Goal: Information Seeking & Learning: Learn about a topic

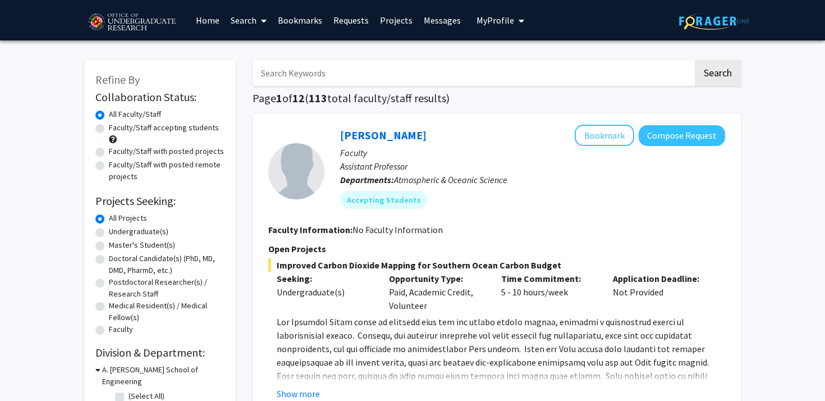
click at [213, 19] on link "Home" at bounding box center [207, 20] width 35 height 39
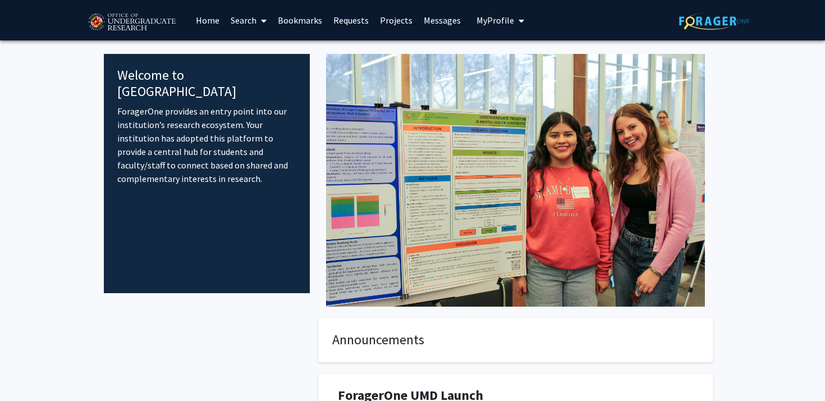
click at [245, 25] on link "Search" at bounding box center [248, 20] width 47 height 39
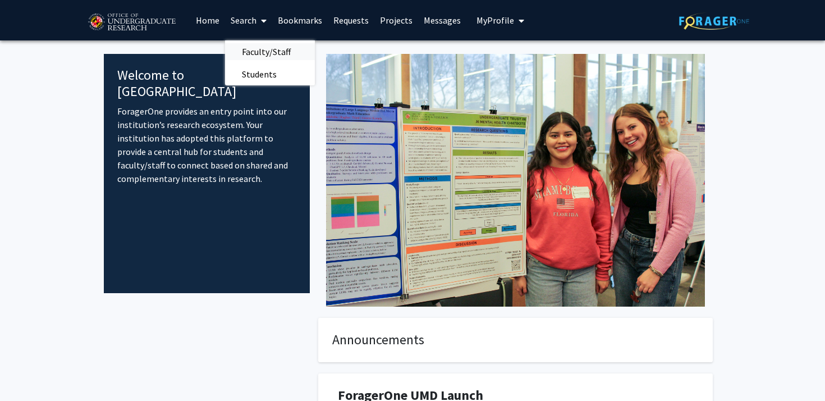
click at [254, 51] on span "Faculty/Staff" at bounding box center [266, 51] width 82 height 22
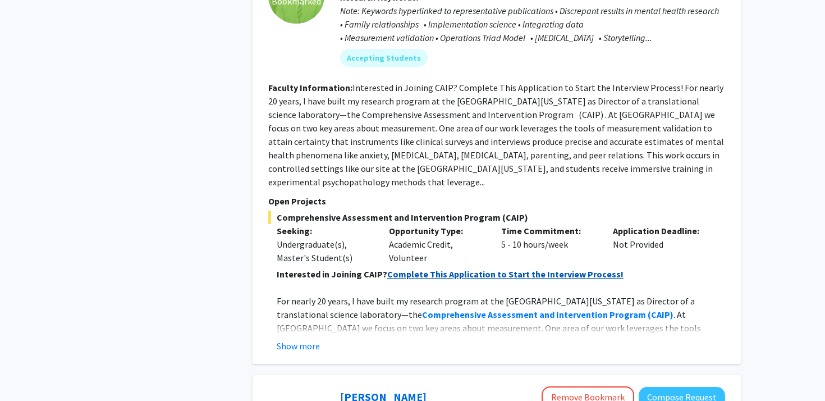
scroll to position [833, 0]
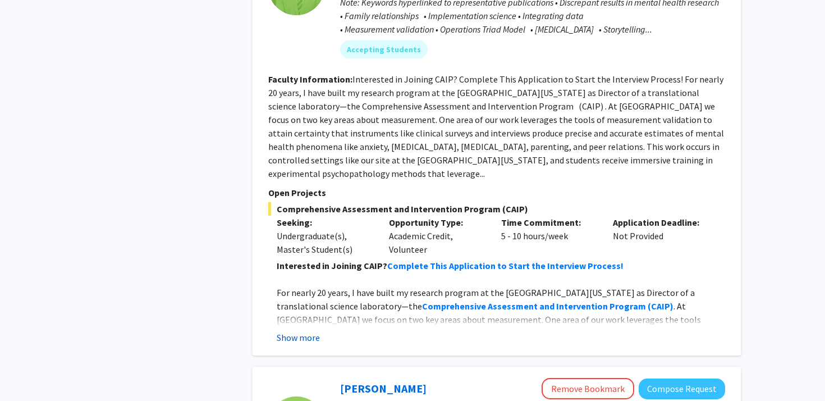
click at [302, 330] on button "Show more" at bounding box center [298, 336] width 43 height 13
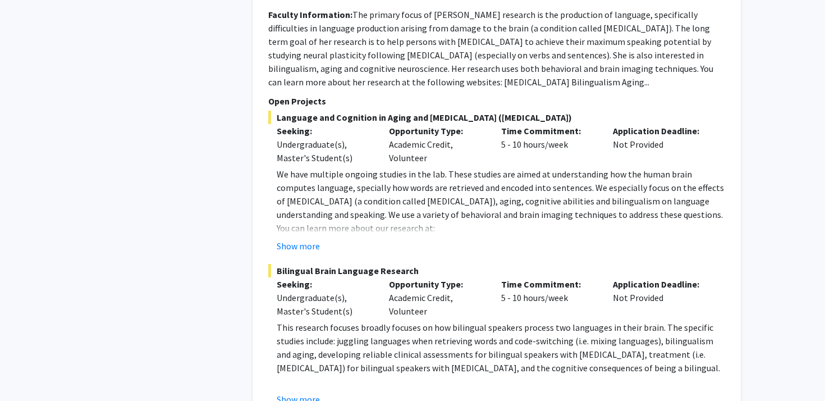
scroll to position [1894, 0]
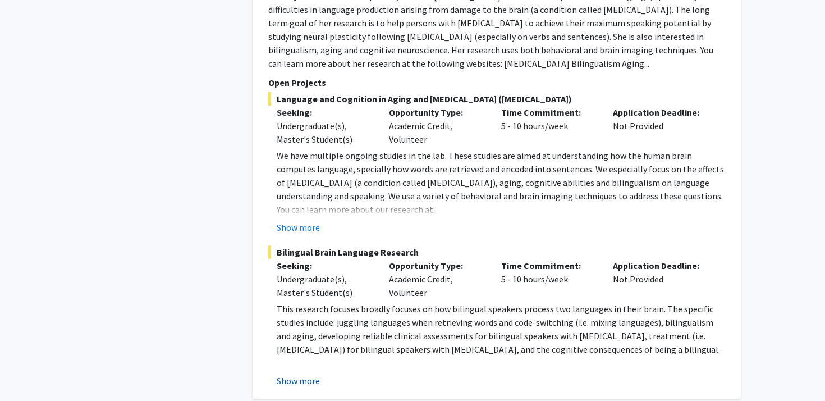
click at [302, 374] on button "Show more" at bounding box center [298, 380] width 43 height 13
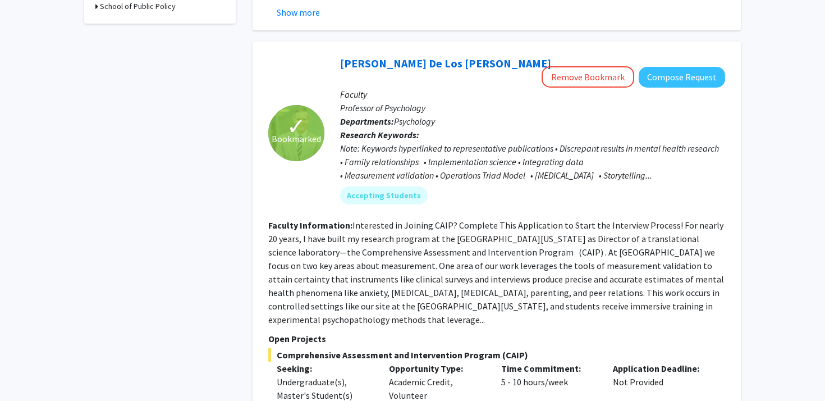
scroll to position [653, 0]
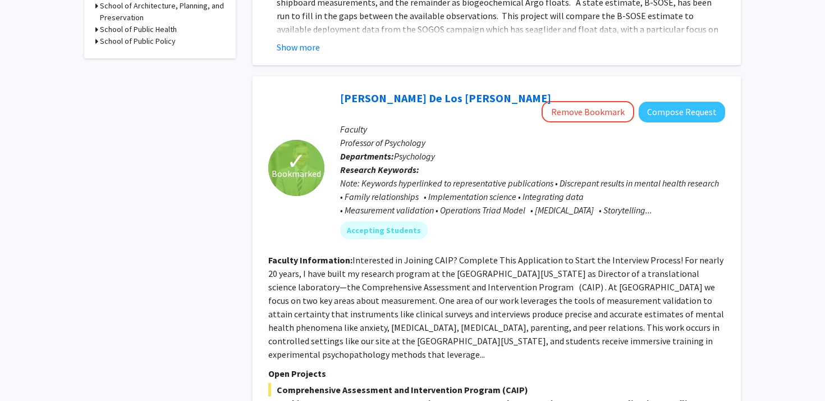
drag, startPoint x: 361, startPoint y: 98, endPoint x: 337, endPoint y: 101, distance: 24.4
click at [337, 100] on div "Andres De Los Reyes Remove Bookmark Compose Request Faculty Professor of Psycho…" at bounding box center [524, 168] width 401 height 160
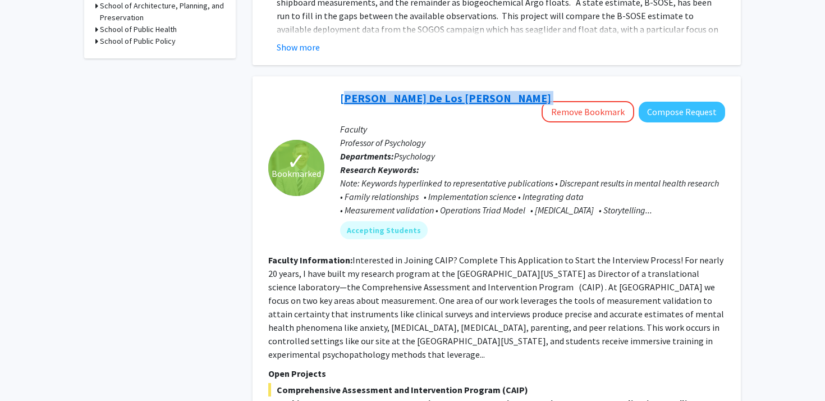
drag, startPoint x: 449, startPoint y: 102, endPoint x: 342, endPoint y: 100, distance: 107.2
click at [342, 100] on div "Andres De Los Reyes Remove Bookmark Compose Request" at bounding box center [532, 105] width 385 height 35
copy link "Andres De Los Reyes"
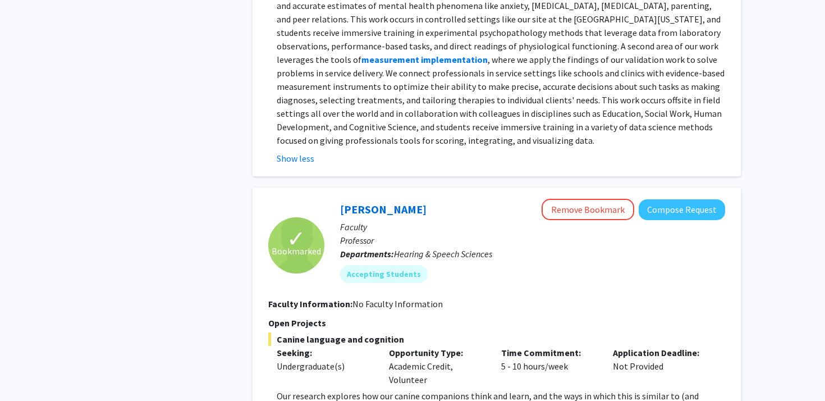
scroll to position [1192, 0]
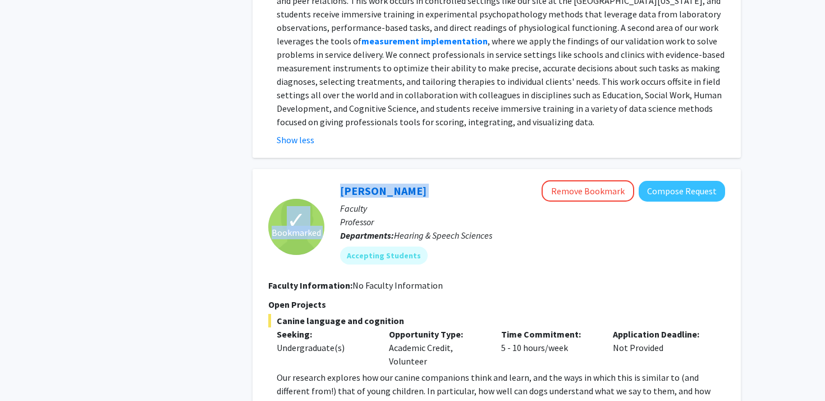
drag, startPoint x: 442, startPoint y: 151, endPoint x: 319, endPoint y: 151, distance: 123.4
click at [319, 180] on section "✓ Bookmarked Rochelle Newman Remove Bookmark Compose Request Faculty Professor …" at bounding box center [496, 226] width 457 height 93
copy section "✓ Bookmarked Rochelle Newman"
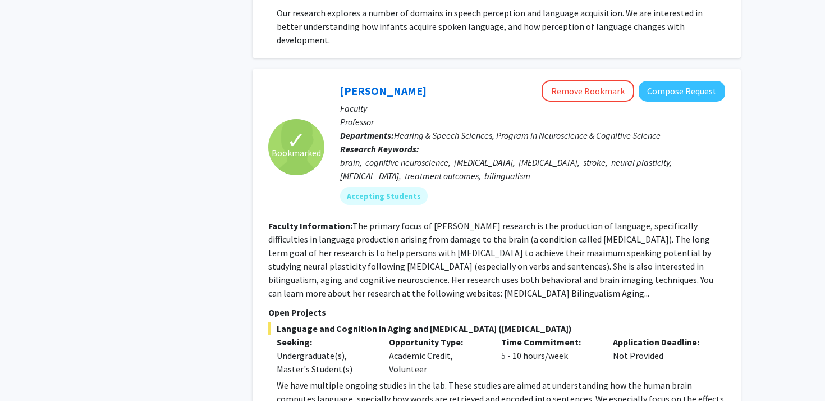
scroll to position [1669, 0]
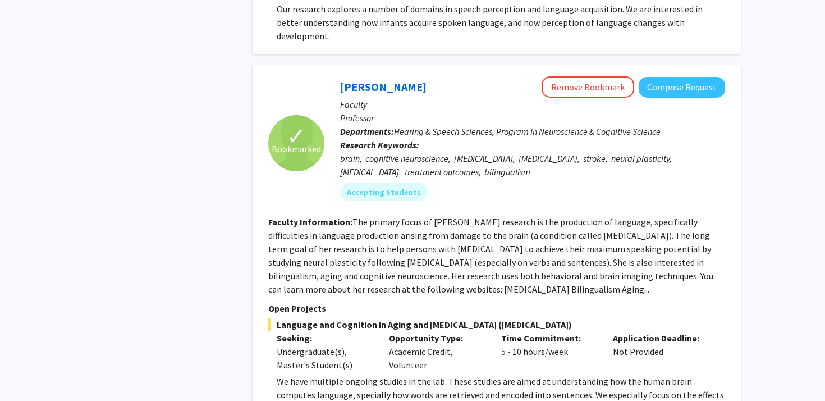
drag, startPoint x: 477, startPoint y: 30, endPoint x: 339, endPoint y: 30, distance: 138.0
click at [339, 76] on div "Yasmeen Faroqi-Shah Remove Bookmark Compose Request Faculty Professor Departmen…" at bounding box center [524, 142] width 401 height 133
click at [341, 76] on div "Yasmeen Faroqi-Shah Remove Bookmark Compose Request Faculty Professor Departmen…" at bounding box center [524, 142] width 401 height 133
copy link "Yasmeen Faroqi-Shah"
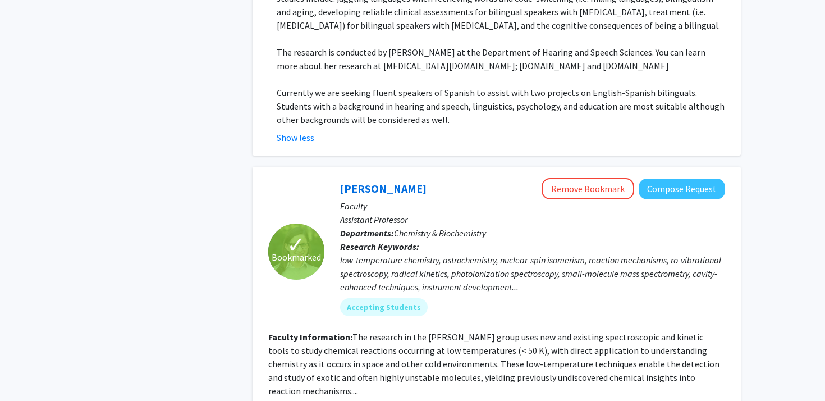
scroll to position [2255, 0]
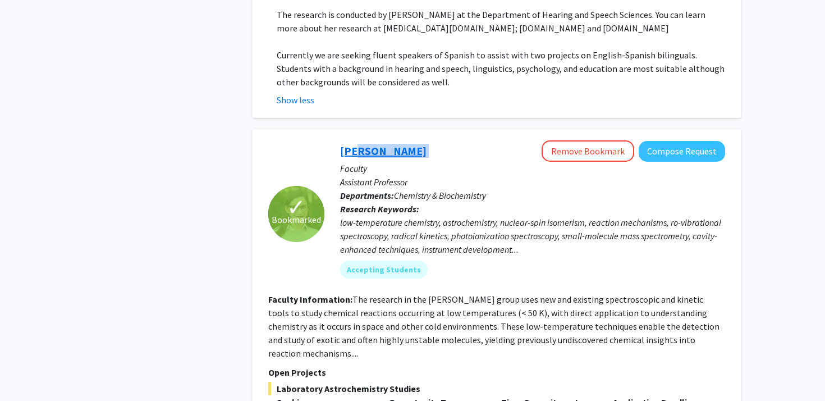
drag, startPoint x: 327, startPoint y: 105, endPoint x: 347, endPoint y: 94, distance: 22.9
click at [347, 140] on div "Leah Dodson Remove Bookmark Compose Request Faculty Assistant Professor Departm…" at bounding box center [524, 213] width 401 height 146
drag, startPoint x: 311, startPoint y: 99, endPoint x: 413, endPoint y: 94, distance: 102.2
click at [413, 140] on section "✓ Bookmarked Leah Dodson Remove Bookmark Compose Request Faculty Assistant Prof…" at bounding box center [496, 213] width 457 height 146
copy section "✓ Bookmarked Leah Dodson"
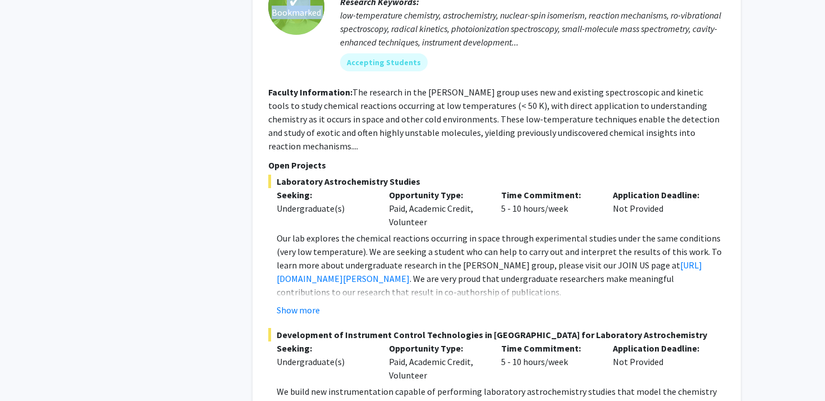
scroll to position [2463, 0]
click at [298, 250] on fg-project-list "Laboratory Astrochemistry Studies Seeking: Undergraduate(s) Opportunity Type: P…" at bounding box center [496, 321] width 457 height 295
click at [318, 302] on button "Show more" at bounding box center [298, 308] width 43 height 13
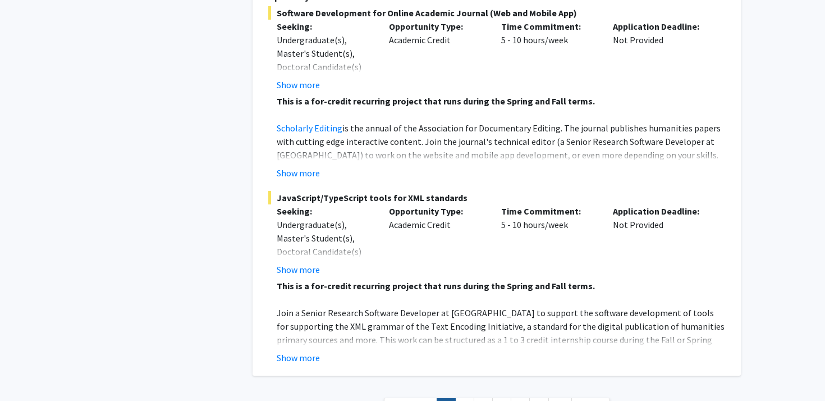
scroll to position [5650, 0]
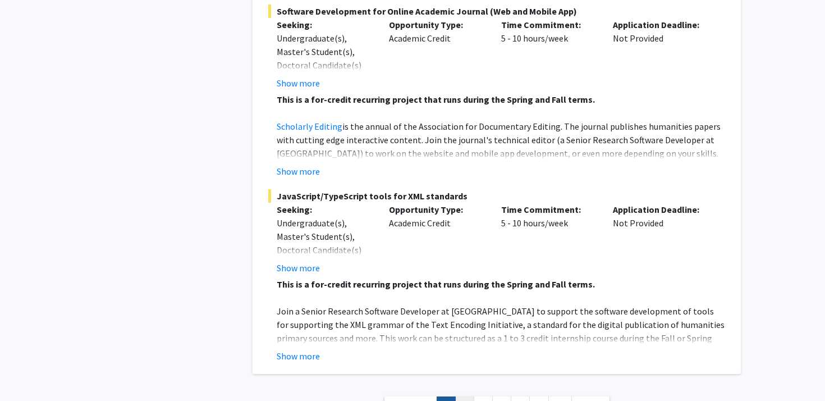
click at [465, 396] on link "2" at bounding box center [464, 406] width 19 height 20
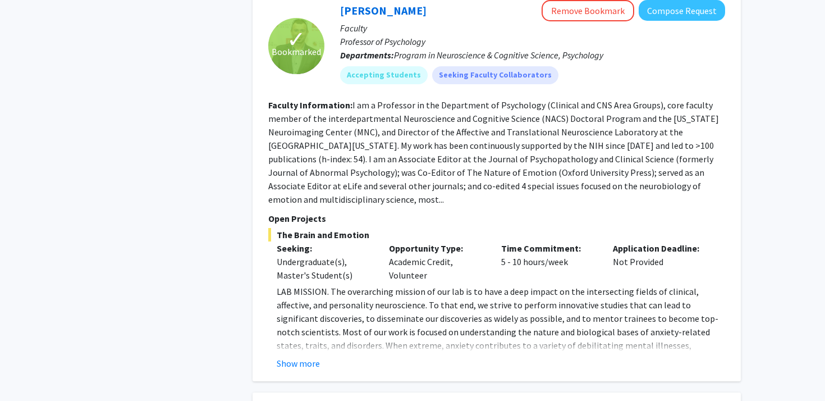
scroll to position [1754, 0]
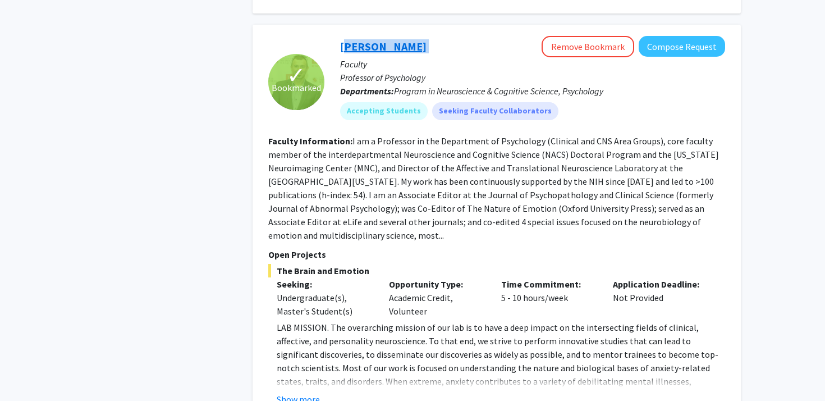
drag, startPoint x: 447, startPoint y: 57, endPoint x: 342, endPoint y: 54, distance: 105.5
click at [342, 52] on div "Alexander Shackman Remove Bookmark Compose Request" at bounding box center [532, 46] width 385 height 21
copy link "Alexander Shackman"
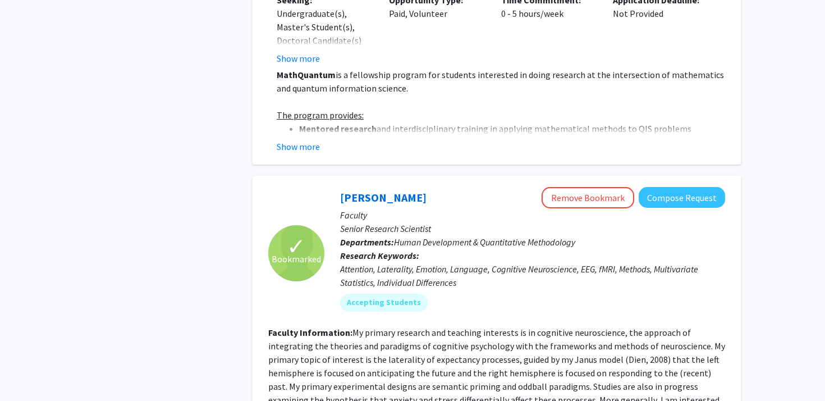
scroll to position [2387, 0]
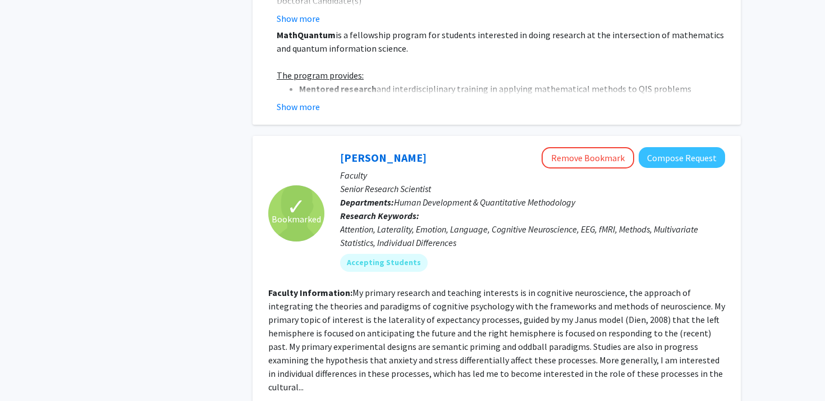
drag, startPoint x: 425, startPoint y: 139, endPoint x: 337, endPoint y: 145, distance: 87.8
click at [338, 147] on div "Joseph Dien Remove Bookmark Compose Request Faculty Senior Research Scientist D…" at bounding box center [524, 213] width 401 height 133
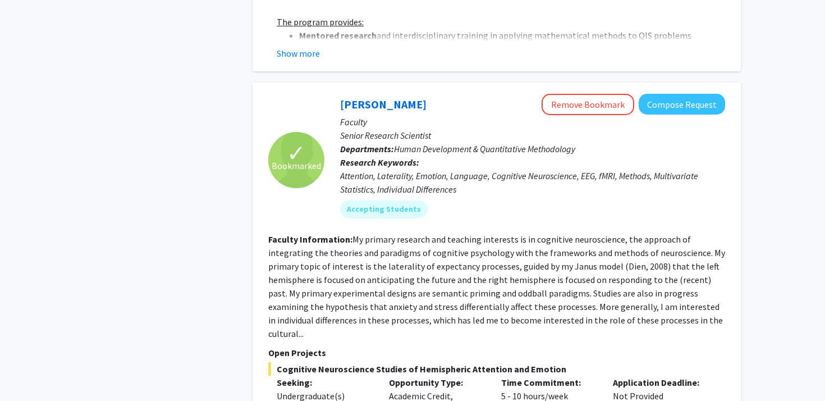
scroll to position [2453, 0]
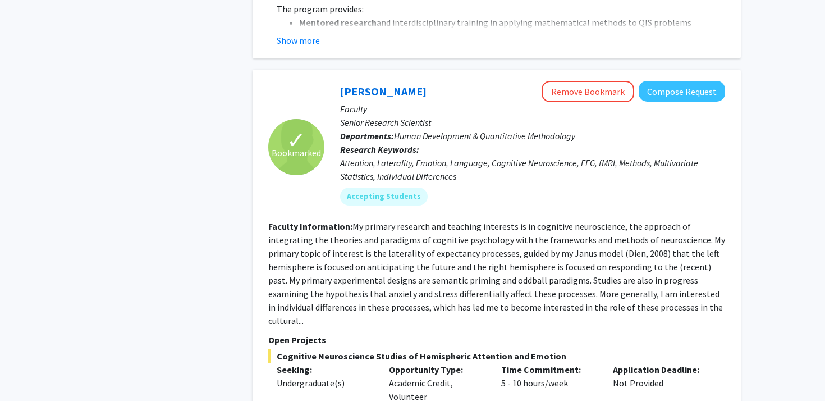
click at [338, 81] on div "Joseph Dien Remove Bookmark Compose Request Faculty Senior Research Scientist D…" at bounding box center [524, 147] width 401 height 133
click at [342, 81] on div "Joseph Dien Remove Bookmark Compose Request Faculty Senior Research Scientist D…" at bounding box center [524, 147] width 401 height 133
copy link "Joseph Dien"
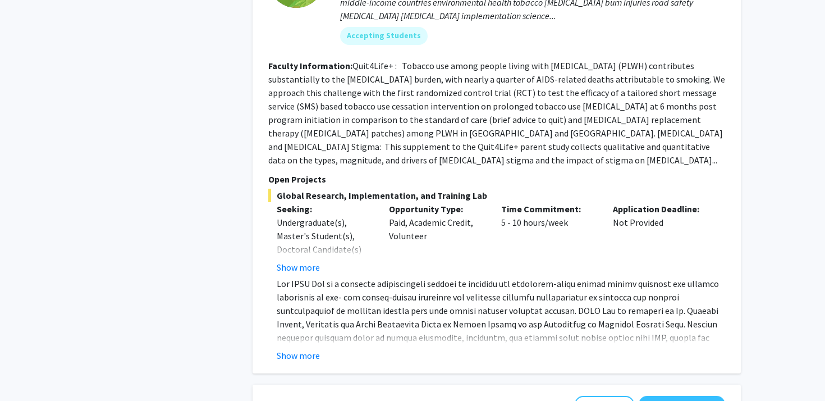
scroll to position [3139, 0]
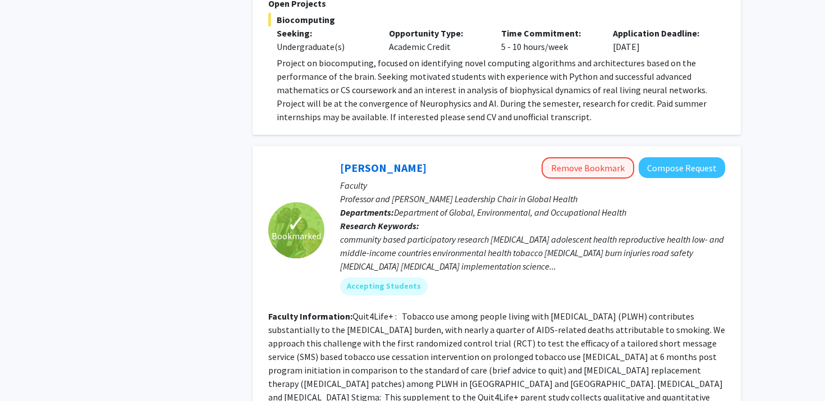
click at [585, 157] on button "Remove Bookmark" at bounding box center [587, 167] width 93 height 21
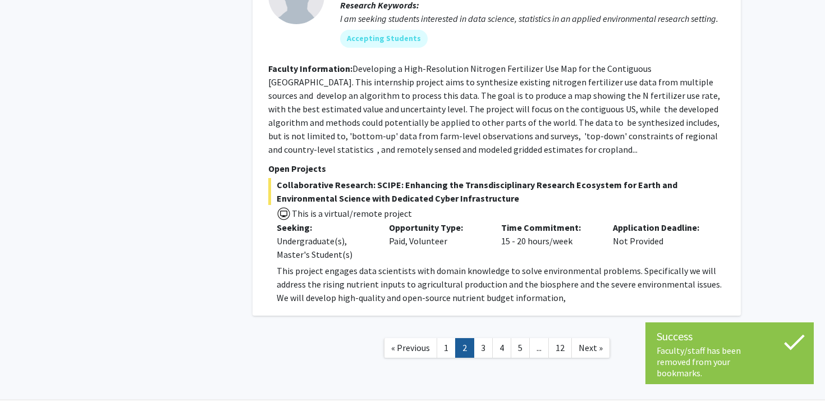
scroll to position [3848, 0]
click at [480, 338] on link "3" at bounding box center [483, 348] width 19 height 20
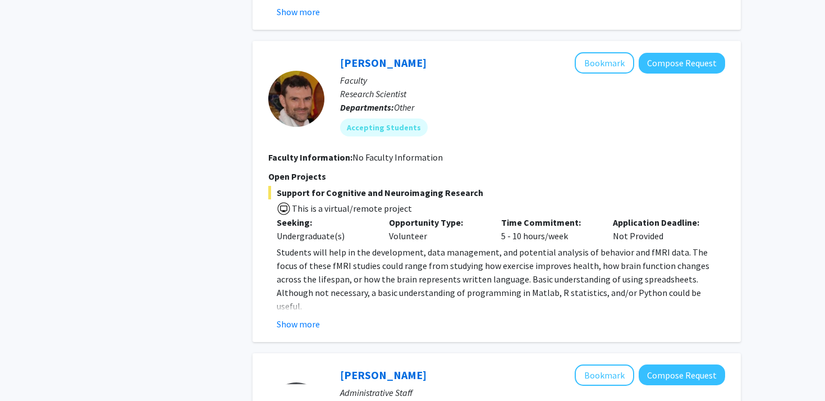
scroll to position [1022, 0]
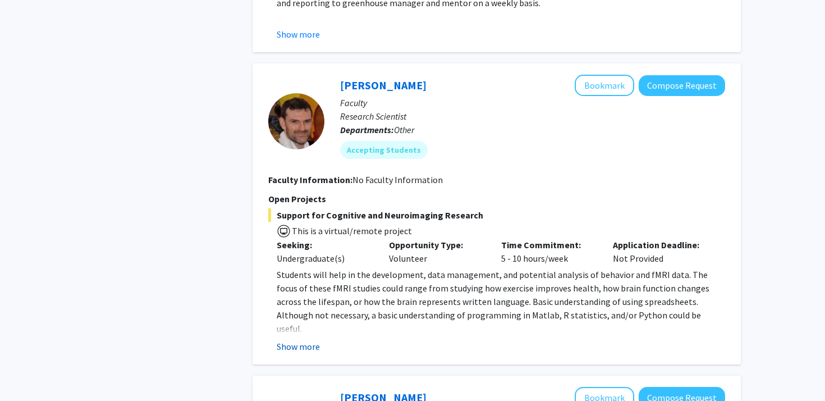
click at [298, 343] on button "Show more" at bounding box center [298, 345] width 43 height 13
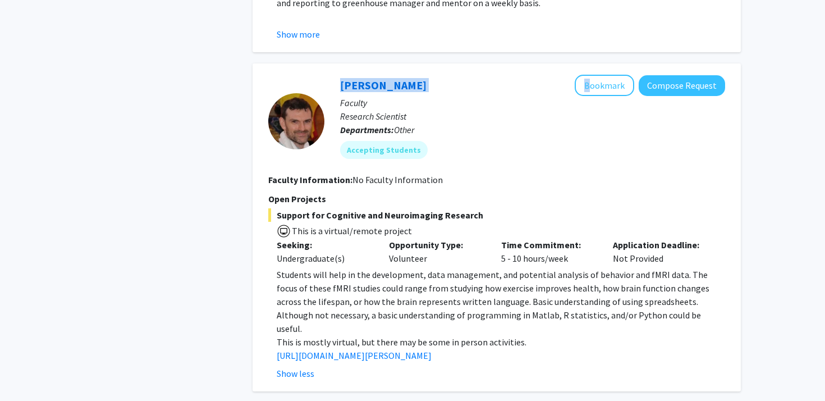
drag, startPoint x: 398, startPoint y: 86, endPoint x: 321, endPoint y: 88, distance: 76.9
click at [321, 88] on section "Jeremy Purcell Bookmark Compose Request Faculty Research Scientist Departments:…" at bounding box center [496, 121] width 457 height 93
copy section "Jeremy Purcell"
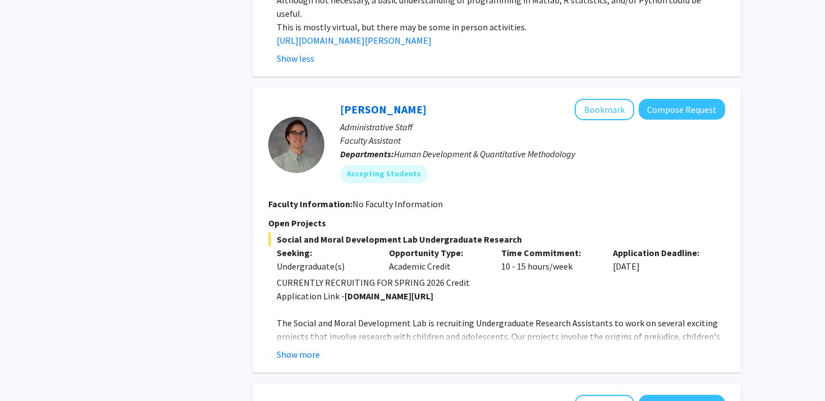
scroll to position [1056, 0]
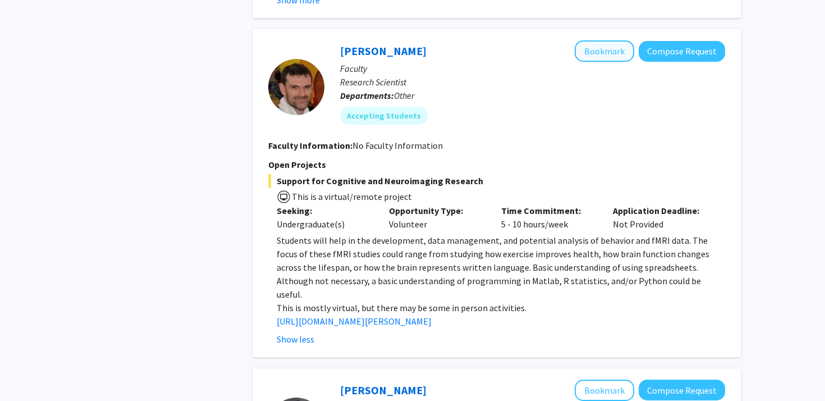
click at [609, 53] on button "Bookmark" at bounding box center [604, 50] width 59 height 21
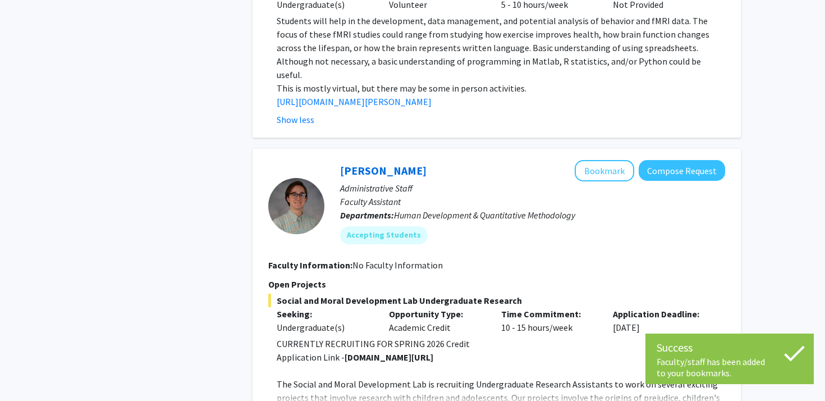
scroll to position [1291, 0]
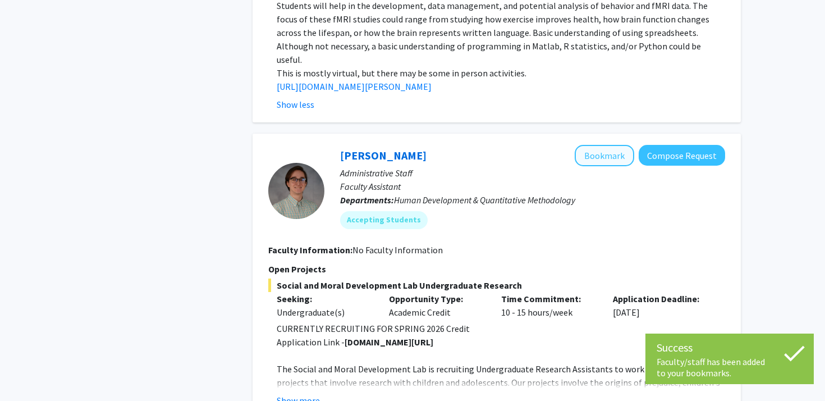
click at [594, 145] on button "Bookmark" at bounding box center [604, 155] width 59 height 21
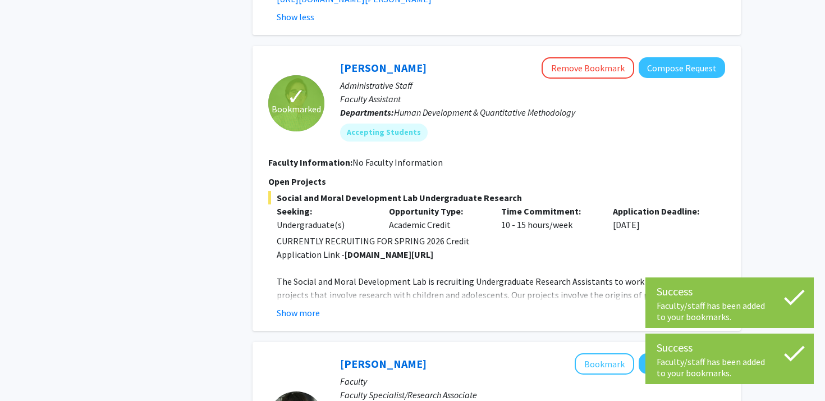
scroll to position [1379, 0]
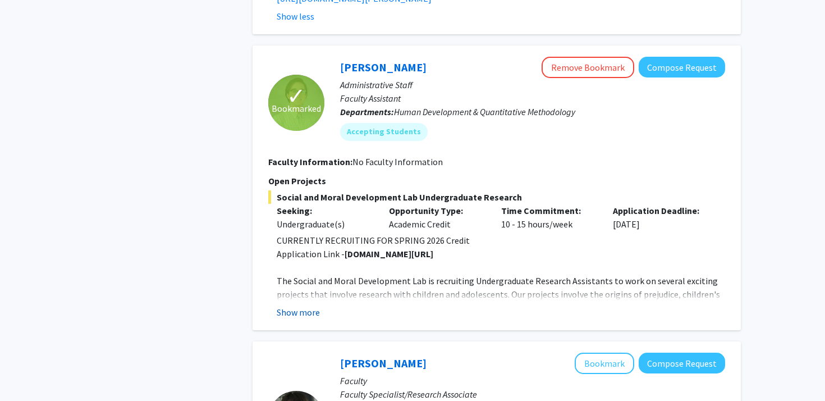
click at [299, 305] on button "Show more" at bounding box center [298, 311] width 43 height 13
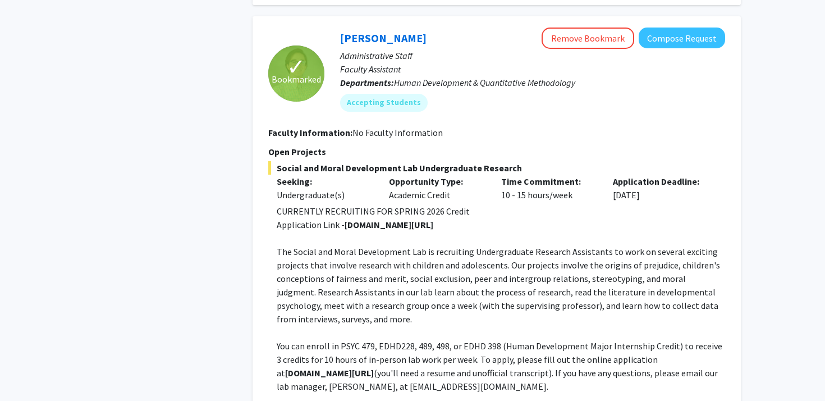
scroll to position [1444, 0]
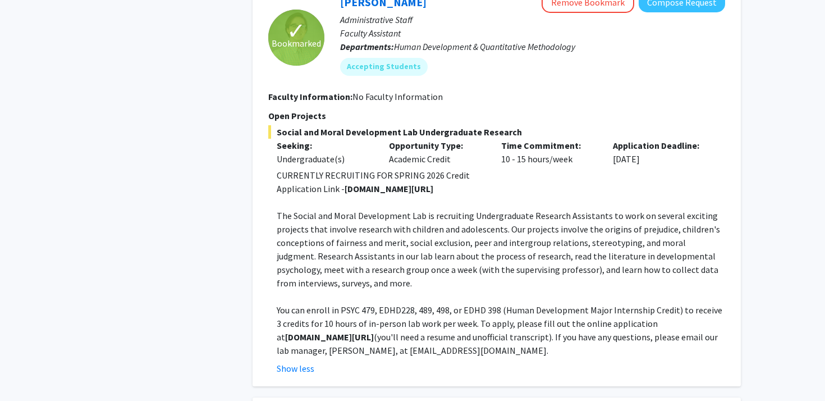
click at [382, 141] on div "Opportunity Type: Academic Credit" at bounding box center [436, 152] width 112 height 27
click at [380, 182] on p "Application Link - go.umd.edu/killenlab" at bounding box center [501, 188] width 448 height 13
click at [383, 183] on strong "go.umd.edu/killenlab" at bounding box center [388, 188] width 89 height 11
drag, startPoint x: 345, startPoint y: 178, endPoint x: 448, endPoint y: 173, distance: 102.8
click at [448, 182] on p "Application Link - go.umd.edu/killenlab" at bounding box center [501, 188] width 448 height 13
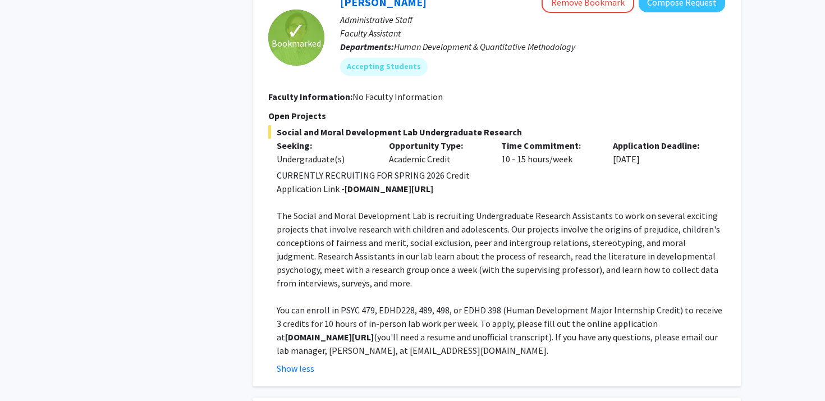
copy p "go.umd.edu/killenlab"
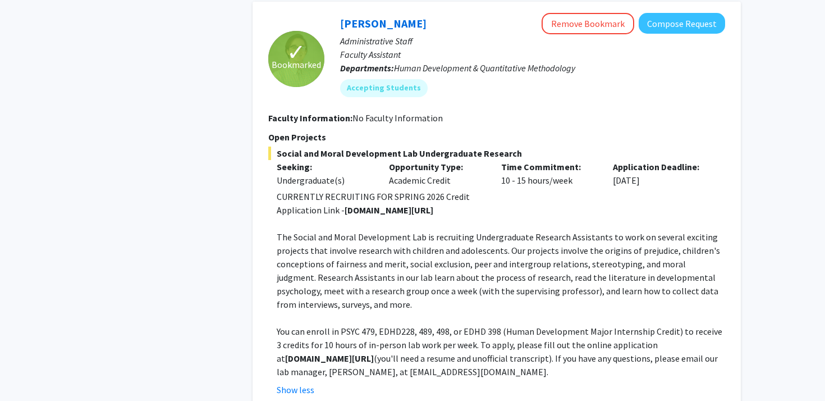
scroll to position [1407, 0]
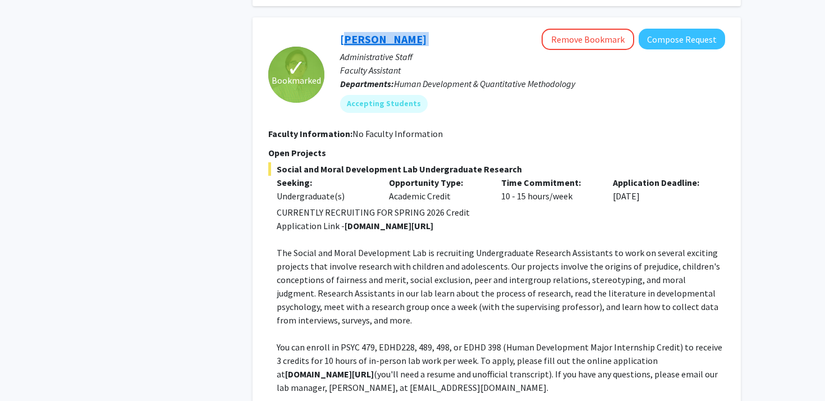
drag, startPoint x: 437, startPoint y: 31, endPoint x: 340, endPoint y: 29, distance: 97.1
click at [340, 29] on div "Nathaniel Pearl Remove Bookmark Compose Request" at bounding box center [532, 39] width 385 height 21
copy link "Nathaniel Pearl"
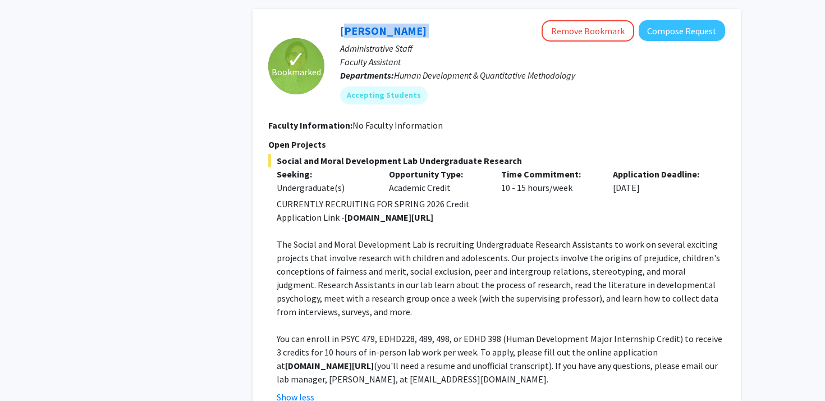
scroll to position [1391, 0]
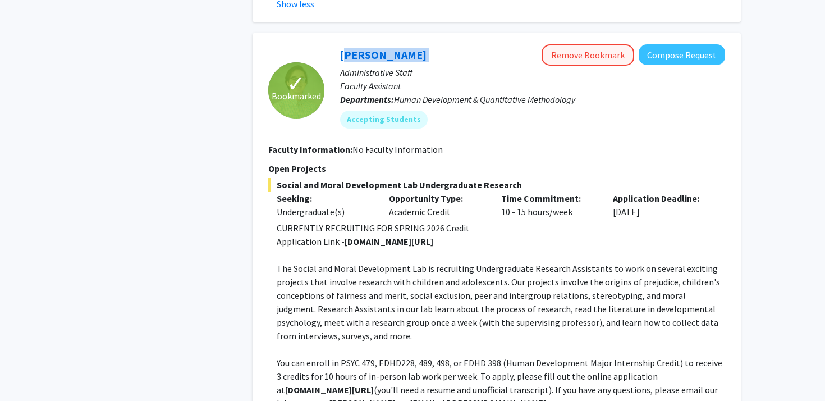
click at [590, 44] on button "Remove Bookmark" at bounding box center [587, 54] width 93 height 21
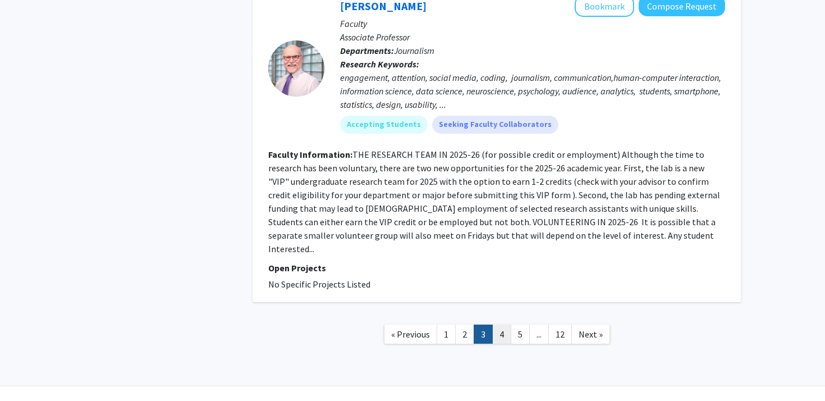
scroll to position [2943, 0]
click at [502, 325] on link "4" at bounding box center [501, 335] width 19 height 20
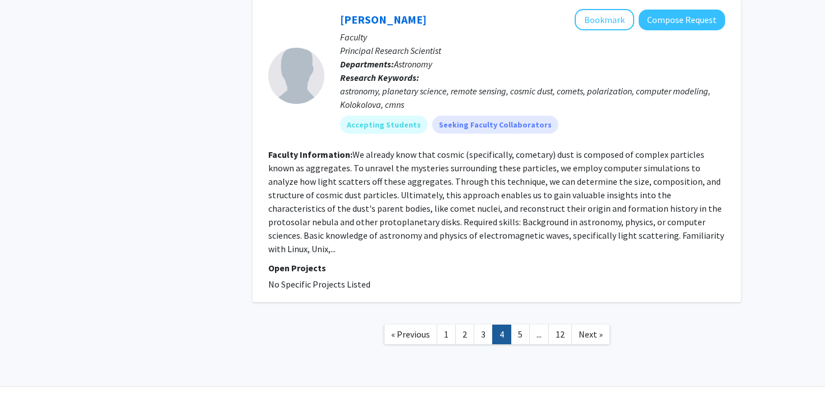
scroll to position [2585, 0]
click at [517, 325] on link "5" at bounding box center [520, 335] width 19 height 20
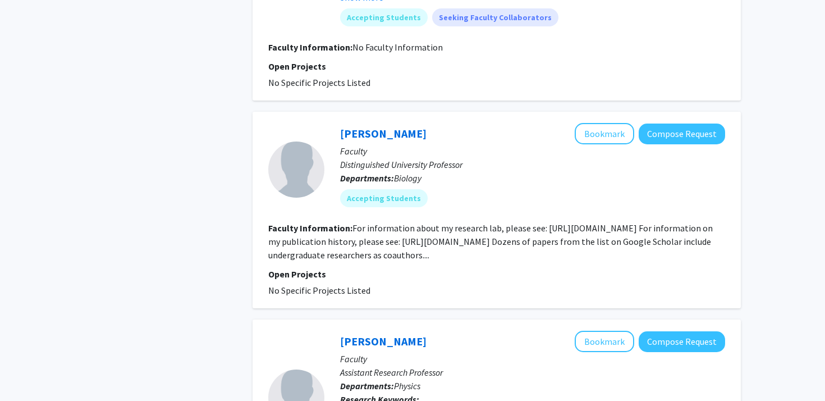
scroll to position [824, 0]
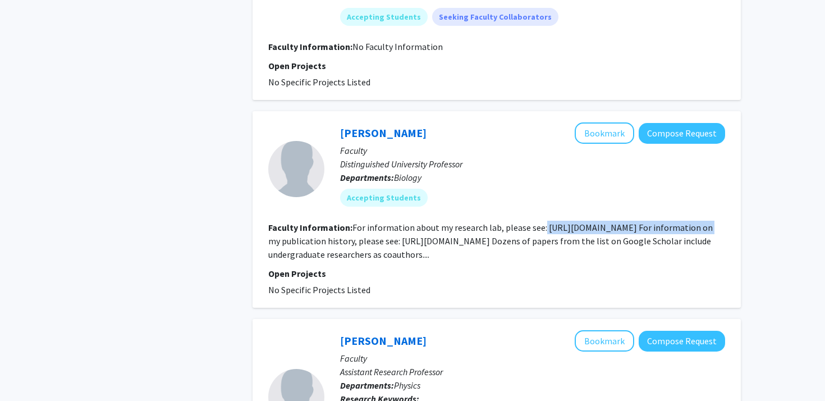
drag, startPoint x: 539, startPoint y: 228, endPoint x: 701, endPoint y: 224, distance: 161.6
click at [701, 224] on fg-read-more "For information about my research lab, please see: https://science.umd.edu/biol…" at bounding box center [490, 241] width 444 height 38
copy fg-read-more "https://science.umd.edu/biology/faganlab"
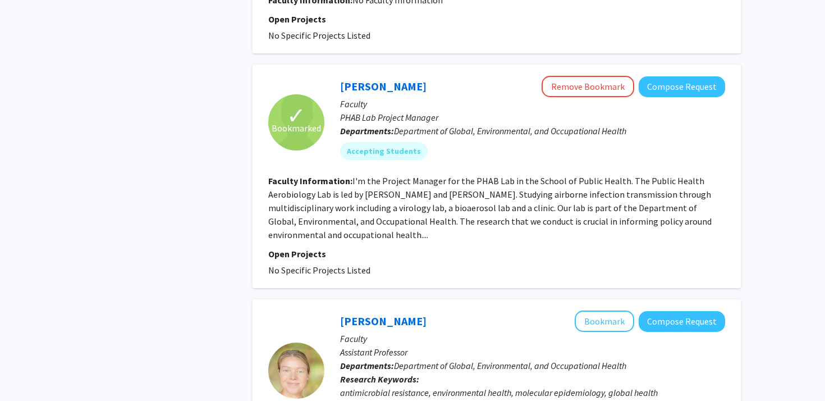
scroll to position [1321, 0]
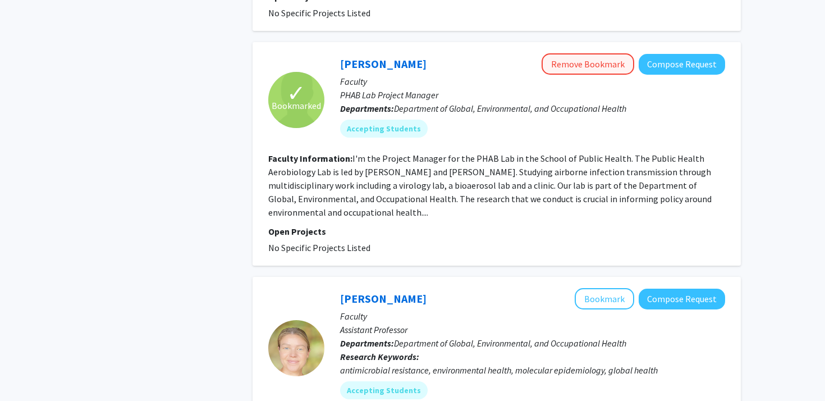
click at [566, 62] on button "Remove Bookmark" at bounding box center [587, 63] width 93 height 21
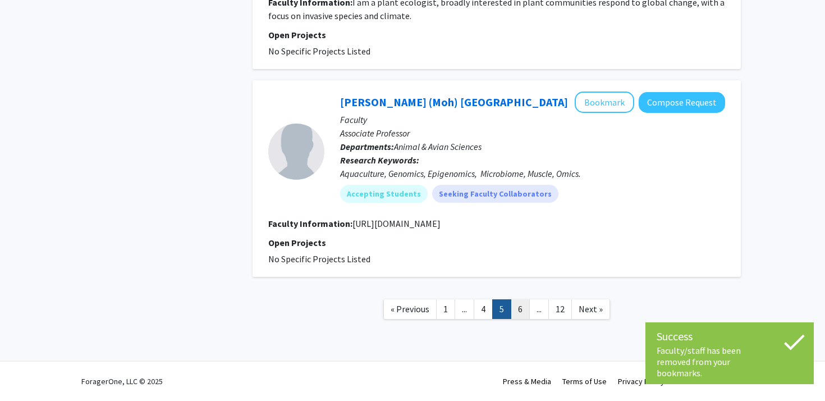
scroll to position [1961, 0]
click at [520, 306] on link "6" at bounding box center [520, 309] width 19 height 20
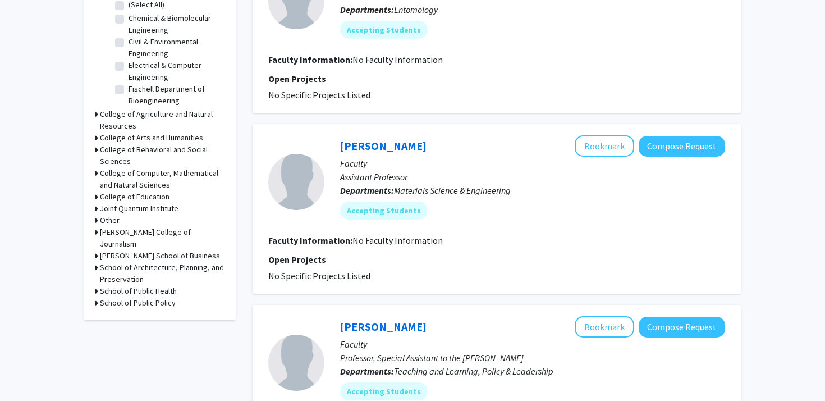
scroll to position [391, 0]
drag, startPoint x: 396, startPoint y: 12, endPoint x: 490, endPoint y: 13, distance: 94.8
click at [490, 14] on p "Departments: Entomology" at bounding box center [532, 9] width 385 height 13
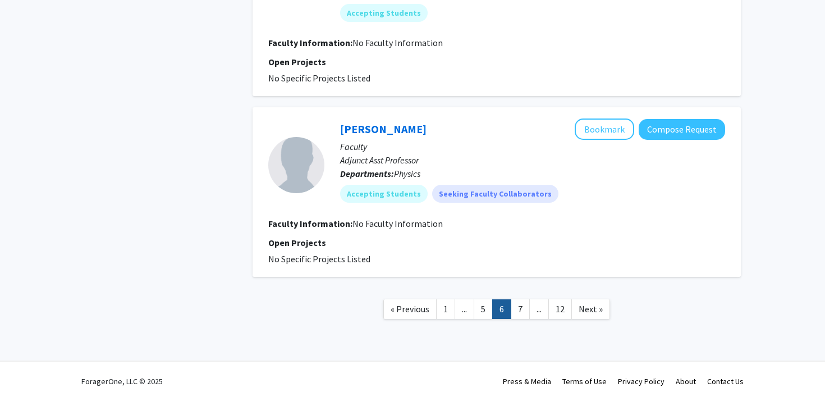
scroll to position [1701, 0]
click at [520, 309] on link "7" at bounding box center [520, 309] width 19 height 20
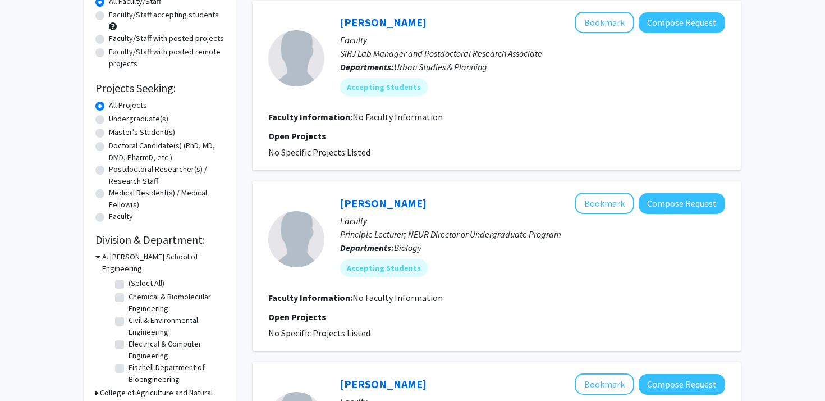
scroll to position [126, 0]
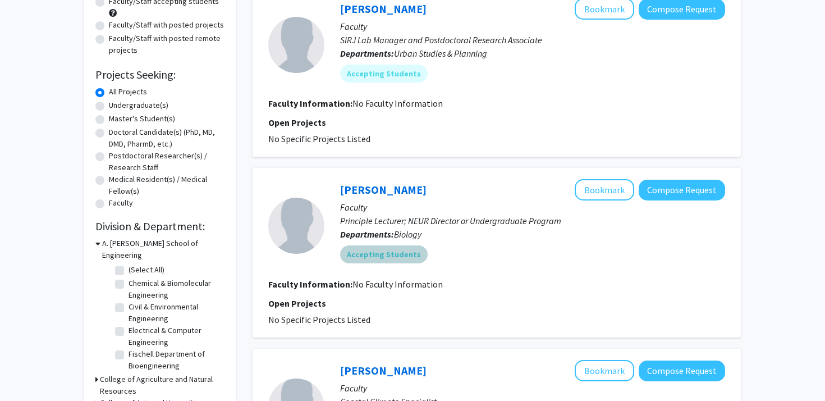
click at [393, 259] on mat-chip "Accepting Students" at bounding box center [384, 254] width 88 height 18
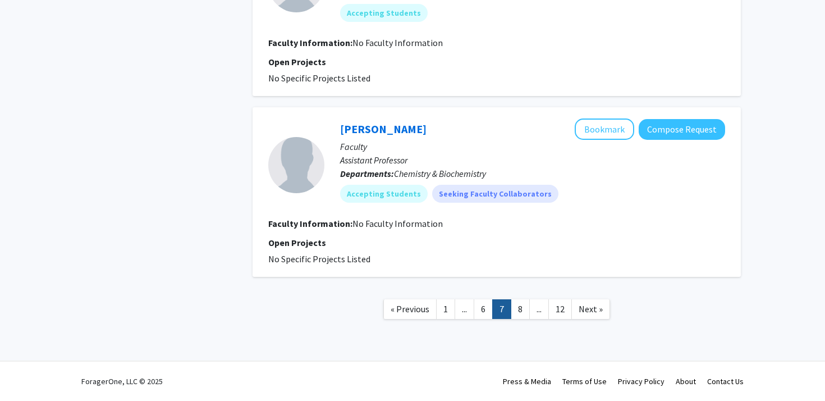
scroll to position [1633, 0]
click at [518, 307] on link "8" at bounding box center [520, 309] width 19 height 20
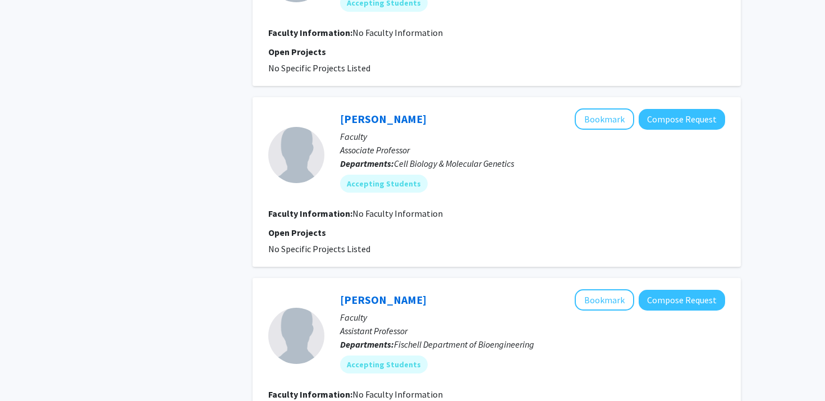
scroll to position [741, 0]
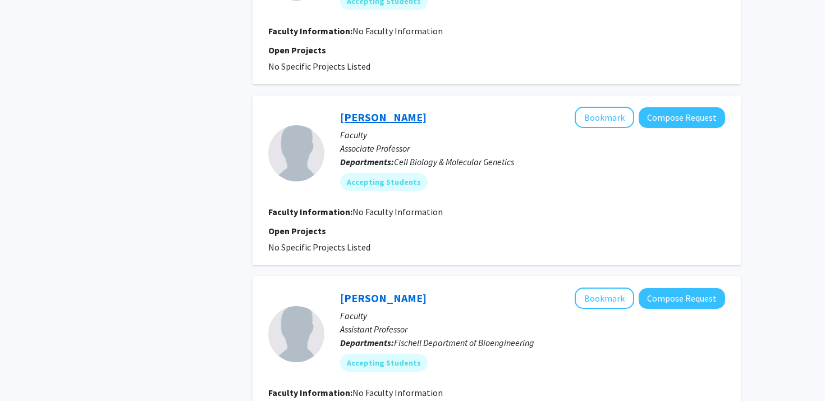
click at [348, 116] on link "Brian Pierce" at bounding box center [383, 117] width 86 height 14
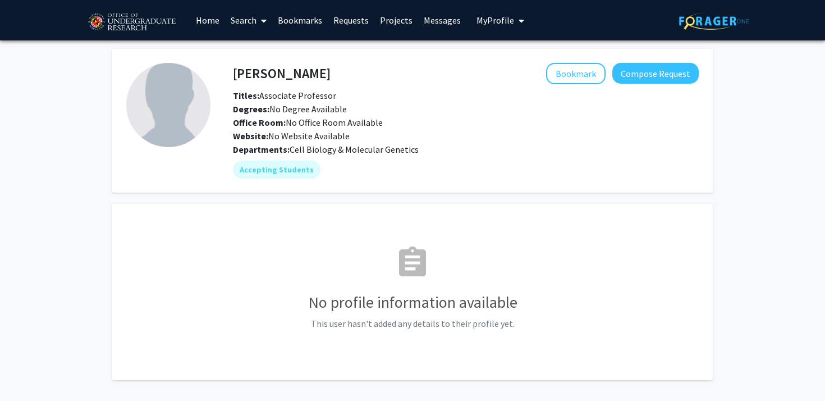
click at [361, 120] on span "Office Room: No Office Room Available" at bounding box center [308, 122] width 150 height 11
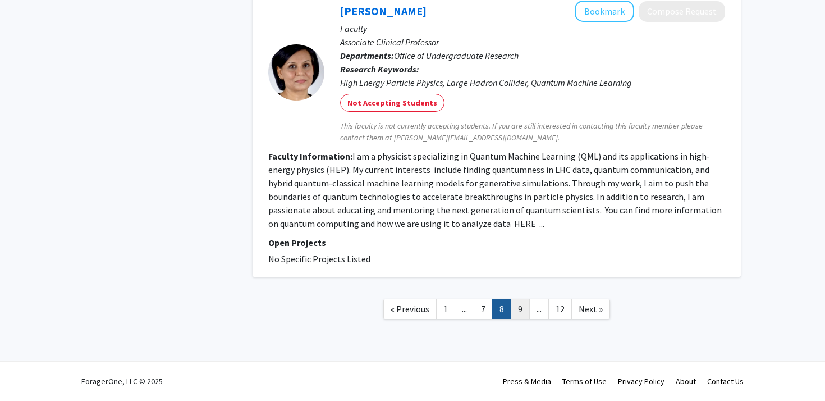
scroll to position [1923, 0]
click at [516, 319] on nav "« Previous 1 ... 7 8 9 ... 12 Next »" at bounding box center [496, 310] width 488 height 45
click at [518, 313] on link "9" at bounding box center [520, 309] width 19 height 20
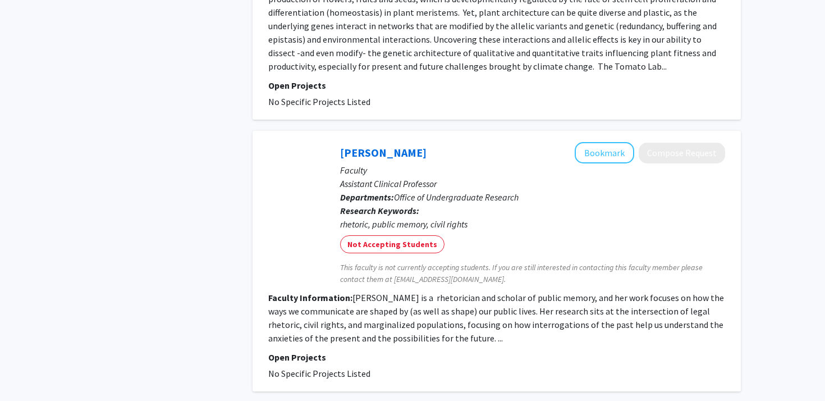
scroll to position [2710, 0]
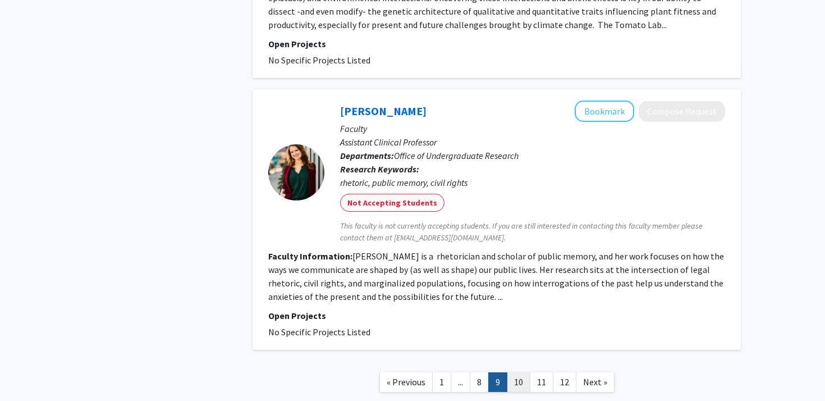
click at [514, 372] on link "10" at bounding box center [519, 382] width 24 height 20
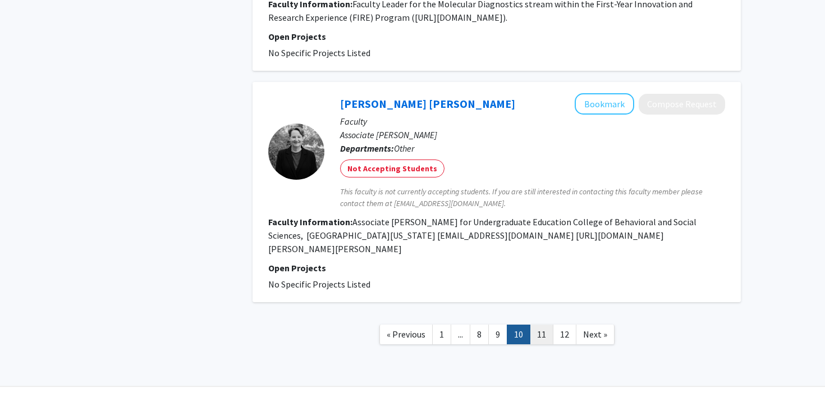
scroll to position [2327, 0]
click at [538, 325] on link "11" at bounding box center [542, 335] width 24 height 20
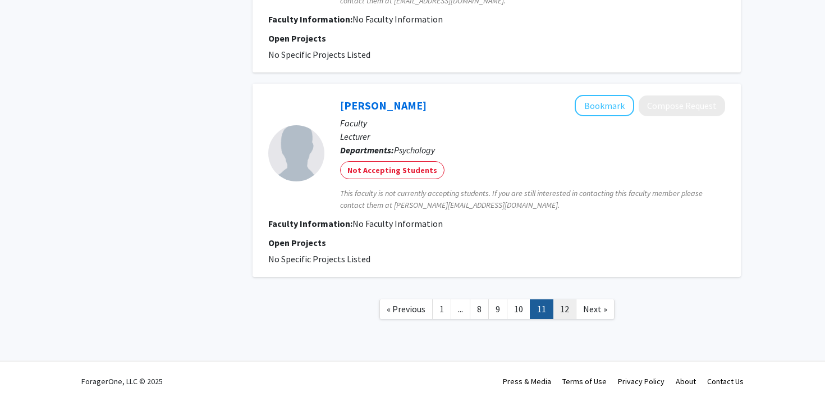
scroll to position [1867, 0]
click at [561, 309] on link "12" at bounding box center [565, 309] width 24 height 20
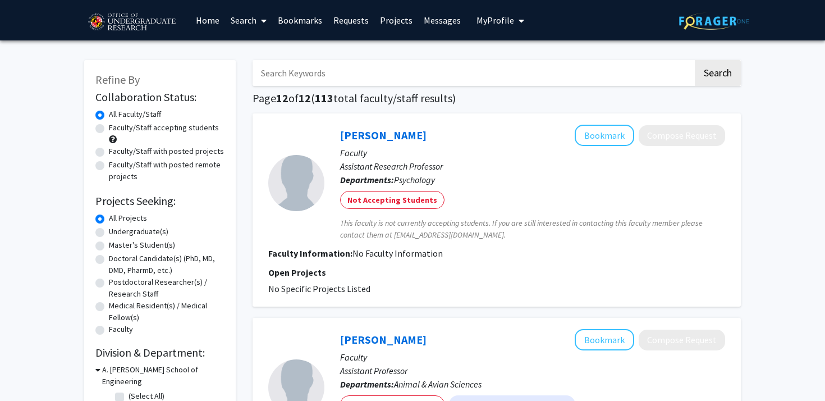
scroll to position [-7, 0]
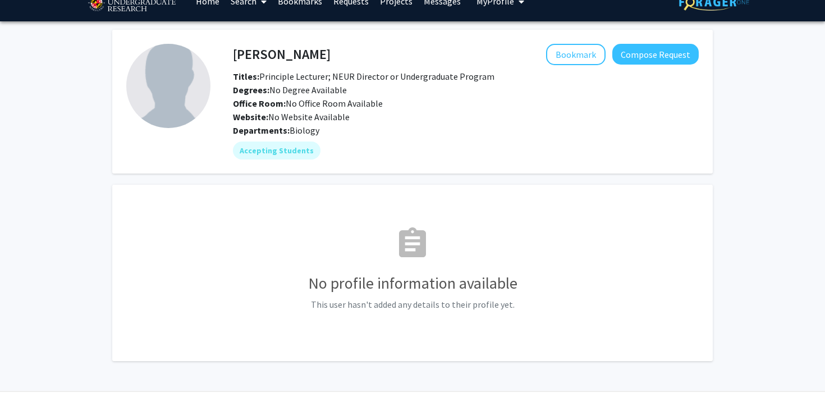
scroll to position [8, 0]
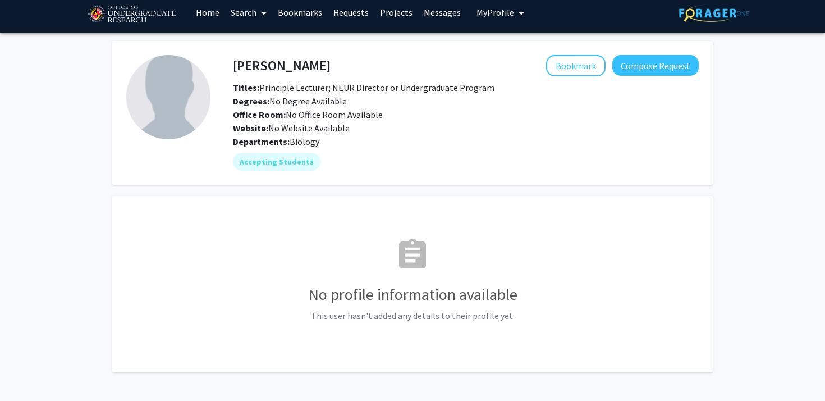
drag, startPoint x: 232, startPoint y: 68, endPoint x: 230, endPoint y: 61, distance: 8.2
click at [231, 61] on div "[PERSON_NAME] Bookmark Compose Request" at bounding box center [465, 65] width 483 height 21
click at [230, 61] on div "[PERSON_NAME] Bookmark Compose Request" at bounding box center [465, 65] width 483 height 21
copy div "[PERSON_NAME]"
drag, startPoint x: 234, startPoint y: 67, endPoint x: 322, endPoint y: 66, distance: 88.1
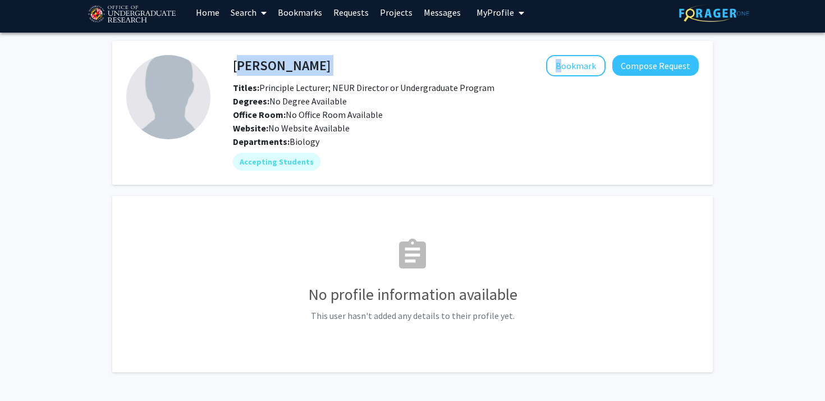
click at [322, 66] on div "[PERSON_NAME] Bookmark Compose Request" at bounding box center [465, 65] width 483 height 21
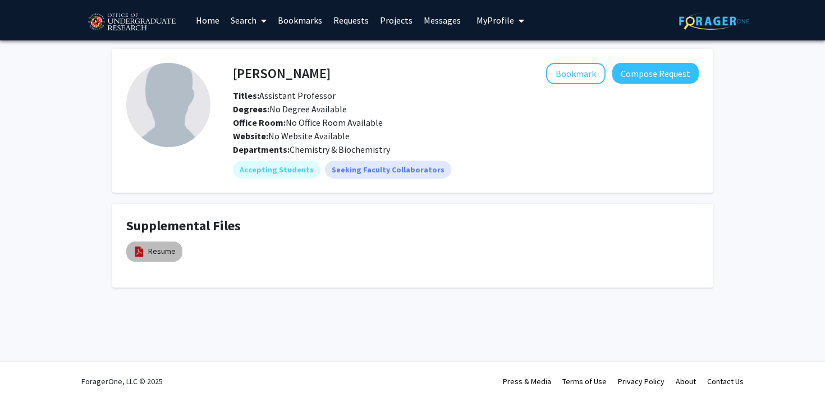
click at [148, 256] on mat-chip "Resume" at bounding box center [154, 251] width 56 height 20
click at [150, 251] on link "Resume" at bounding box center [161, 251] width 27 height 12
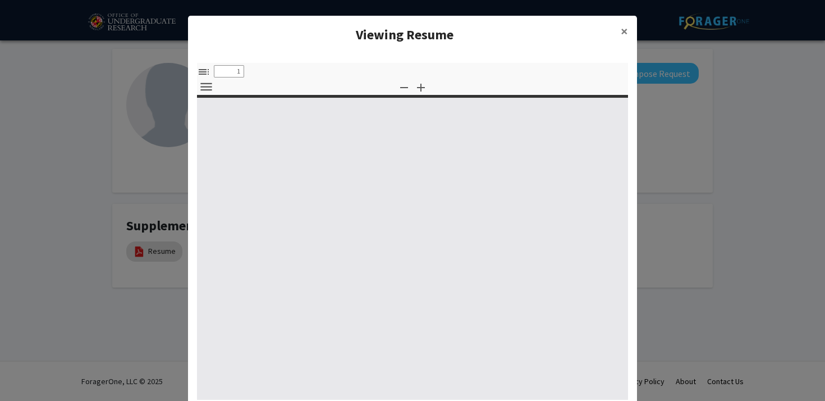
select select "custom"
type input "0"
select select "custom"
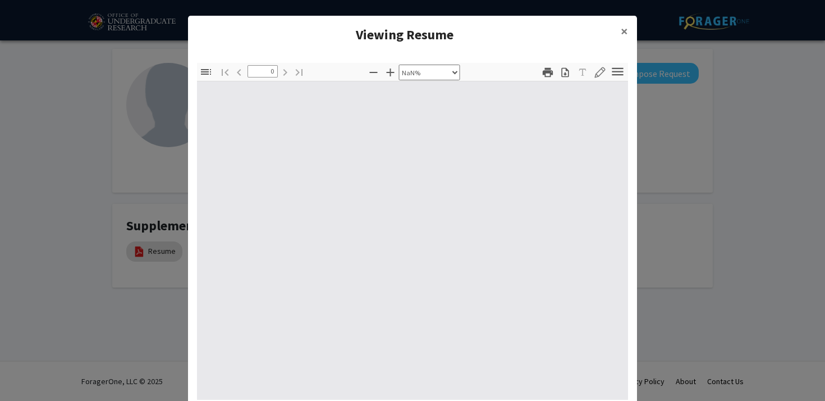
type input "1"
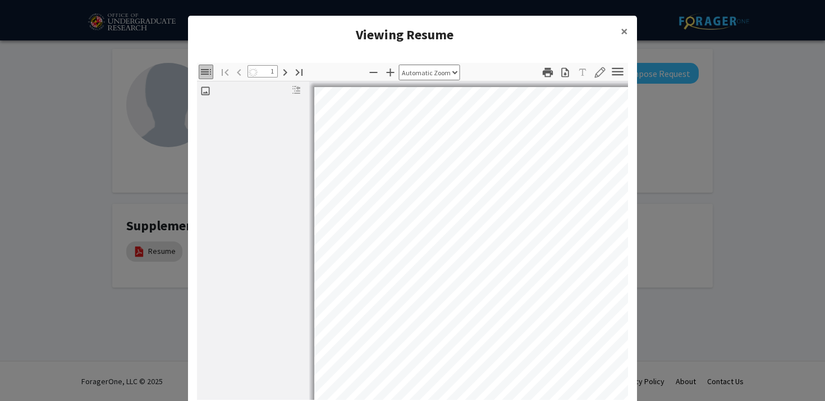
select select "auto"
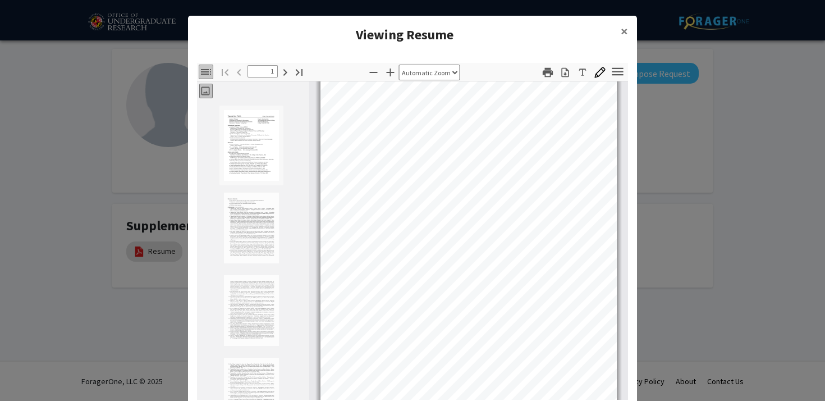
scroll to position [58, 0]
click at [145, 270] on modal-container "Viewing Resume × Thumbnails Document Outline Attachments Layers Current Outline…" at bounding box center [412, 200] width 825 height 401
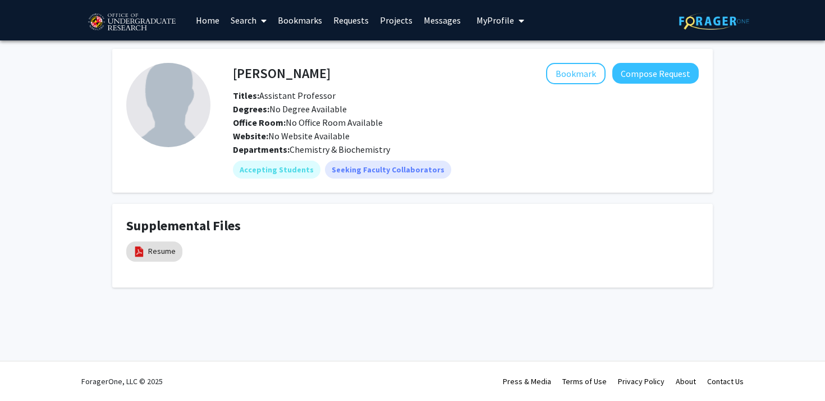
scroll to position [0, 0]
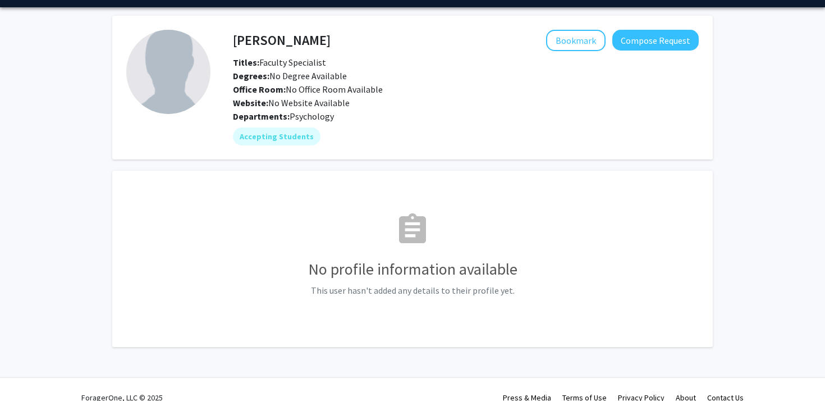
scroll to position [39, 0]
